Goal: Task Accomplishment & Management: Use online tool/utility

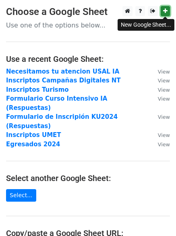
click at [168, 10] on link at bounding box center [165, 11] width 9 height 10
click at [61, 26] on p "Use one of the options below..." at bounding box center [88, 25] width 164 height 8
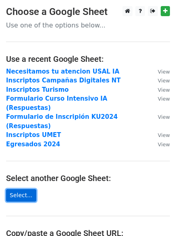
click at [25, 189] on link "Select..." at bounding box center [21, 195] width 30 height 13
click at [20, 189] on link "Select..." at bounding box center [21, 195] width 30 height 13
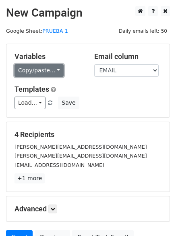
click at [40, 71] on link "Copy/paste..." at bounding box center [39, 70] width 49 height 13
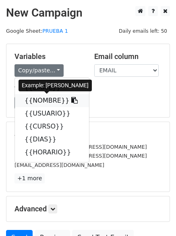
click at [47, 100] on link "{{NOMBRE}}" at bounding box center [52, 100] width 74 height 13
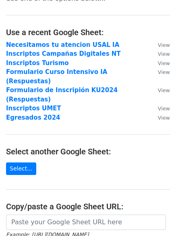
scroll to position [40, 0]
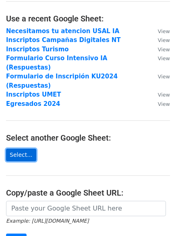
click at [14, 148] on link "Select..." at bounding box center [21, 154] width 30 height 13
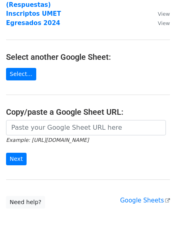
scroll to position [134, 0]
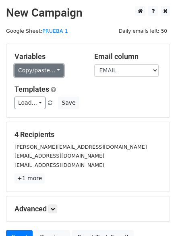
click at [27, 69] on link "Copy/paste..." at bounding box center [39, 70] width 49 height 13
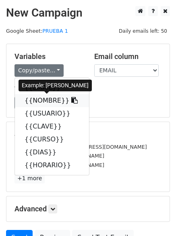
click at [35, 103] on link "{{NOMBRE}}" at bounding box center [52, 100] width 74 height 13
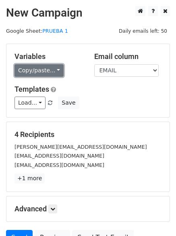
click at [52, 72] on link "Copy/paste..." at bounding box center [39, 70] width 49 height 13
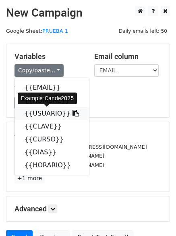
click at [52, 113] on link "{{USUARIO}}" at bounding box center [52, 113] width 74 height 13
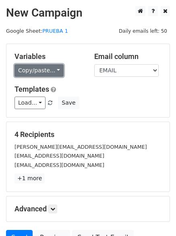
click at [34, 68] on link "Copy/paste..." at bounding box center [39, 70] width 49 height 13
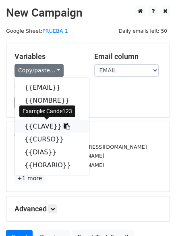
click at [47, 129] on link "{{CLAVE}}" at bounding box center [52, 126] width 74 height 13
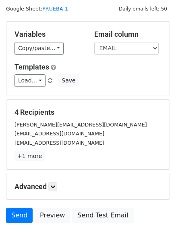
scroll to position [40, 0]
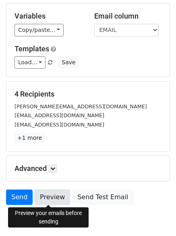
click at [53, 198] on link "Preview" at bounding box center [52, 196] width 35 height 15
click at [52, 198] on link "Preview" at bounding box center [52, 196] width 35 height 15
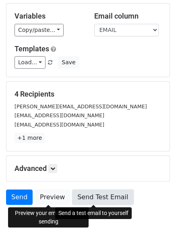
click at [85, 197] on link "Send Test Email" at bounding box center [102, 196] width 61 height 15
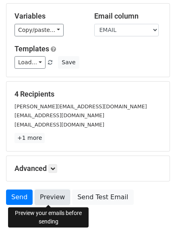
click at [56, 195] on link "Preview" at bounding box center [52, 196] width 35 height 15
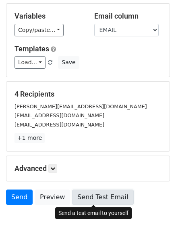
click at [99, 198] on link "Send Test Email" at bounding box center [102, 196] width 61 height 15
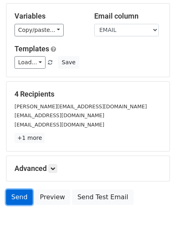
click at [13, 196] on link "Send" at bounding box center [19, 196] width 27 height 15
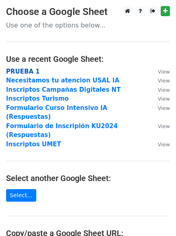
click at [19, 71] on strong "PRUEBA 1" at bounding box center [23, 71] width 34 height 7
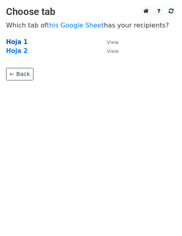
click at [18, 40] on strong "Hoja 1" at bounding box center [17, 41] width 22 height 7
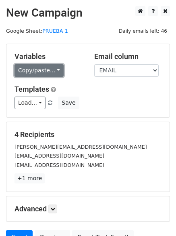
click at [48, 68] on link "Copy/paste..." at bounding box center [39, 70] width 49 height 13
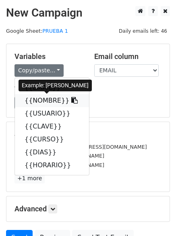
click at [42, 100] on link "{{NOMBRE}}" at bounding box center [52, 100] width 74 height 13
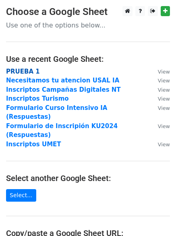
click at [30, 73] on strong "PRUEBA 1" at bounding box center [23, 71] width 34 height 7
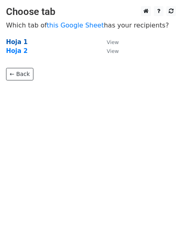
click at [17, 42] on strong "Hoja 1" at bounding box center [17, 41] width 22 height 7
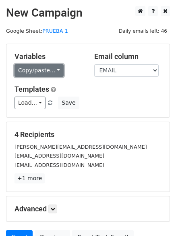
click at [39, 73] on link "Copy/paste..." at bounding box center [39, 70] width 49 height 13
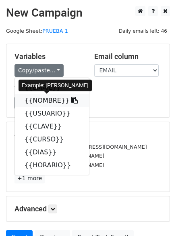
click at [43, 99] on link "{{NOMBRE}}" at bounding box center [52, 100] width 74 height 13
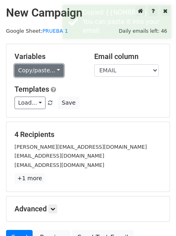
click at [43, 67] on link "Copy/paste..." at bounding box center [39, 70] width 49 height 13
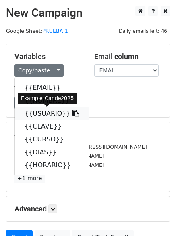
click at [50, 113] on link "{{USUARIO}}" at bounding box center [52, 113] width 74 height 13
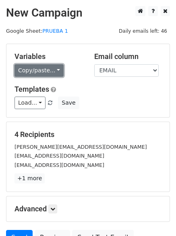
click at [42, 70] on link "Copy/paste..." at bounding box center [39, 70] width 49 height 13
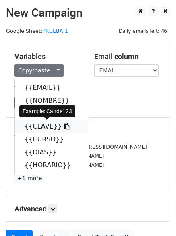
click at [47, 123] on link "{{CLAVE}}" at bounding box center [52, 126] width 74 height 13
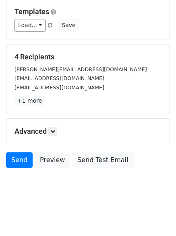
scroll to position [78, 0]
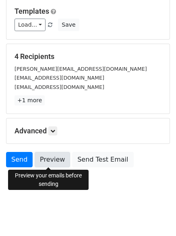
click at [55, 163] on link "Preview" at bounding box center [52, 159] width 35 height 15
click at [48, 161] on link "Preview" at bounding box center [52, 159] width 35 height 15
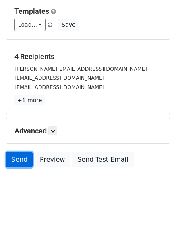
click at [23, 157] on link "Send" at bounding box center [19, 159] width 27 height 15
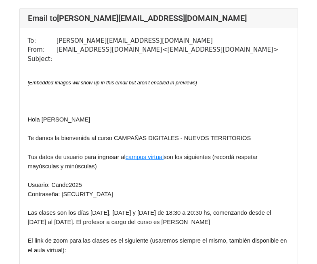
scroll to position [81, 0]
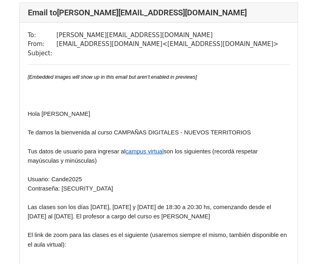
click at [140, 150] on span "campus virtual" at bounding box center [144, 151] width 38 height 6
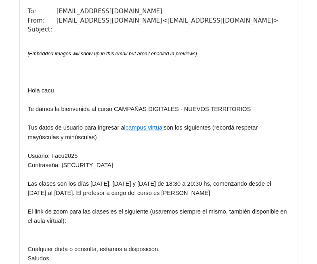
scroll to position [1331, 0]
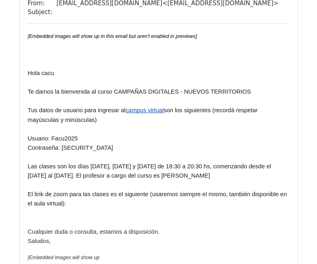
click at [155, 113] on span "campus virtual" at bounding box center [144, 110] width 38 height 6
